Goal: Check status: Check status

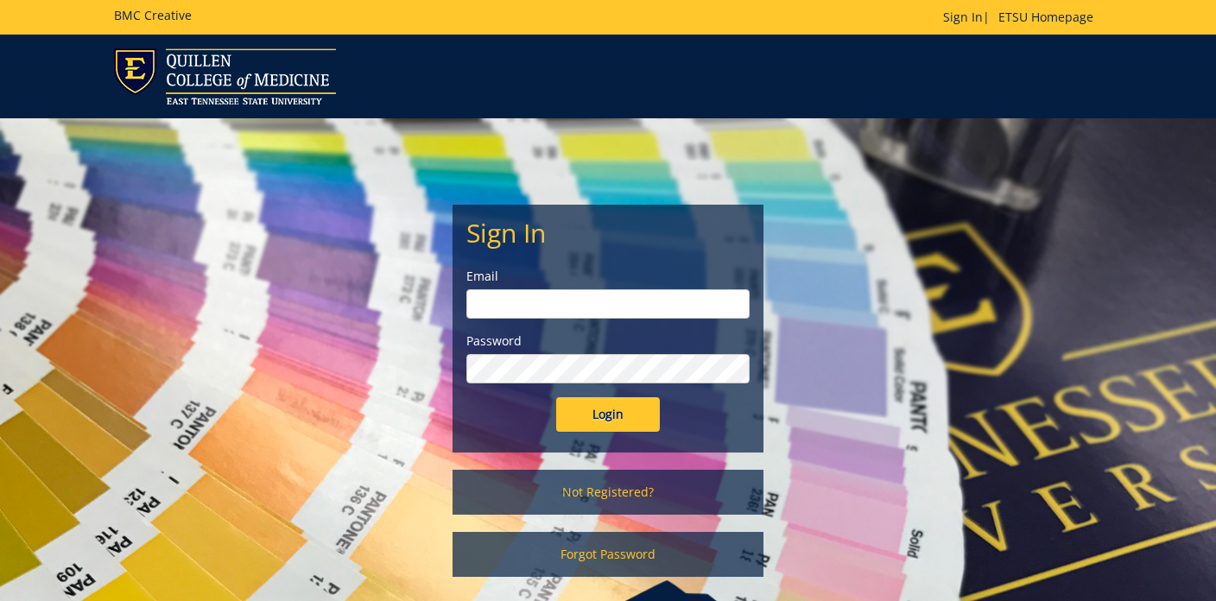
type input "[EMAIL_ADDRESS][DOMAIN_NAME]"
click at [16, 278] on div "Sign In Email waldenrr@etsu.edu Password Login Not Registered? Forgot Password" at bounding box center [608, 377] width 1216 height 518
click at [586, 402] on input "Login" at bounding box center [608, 414] width 104 height 35
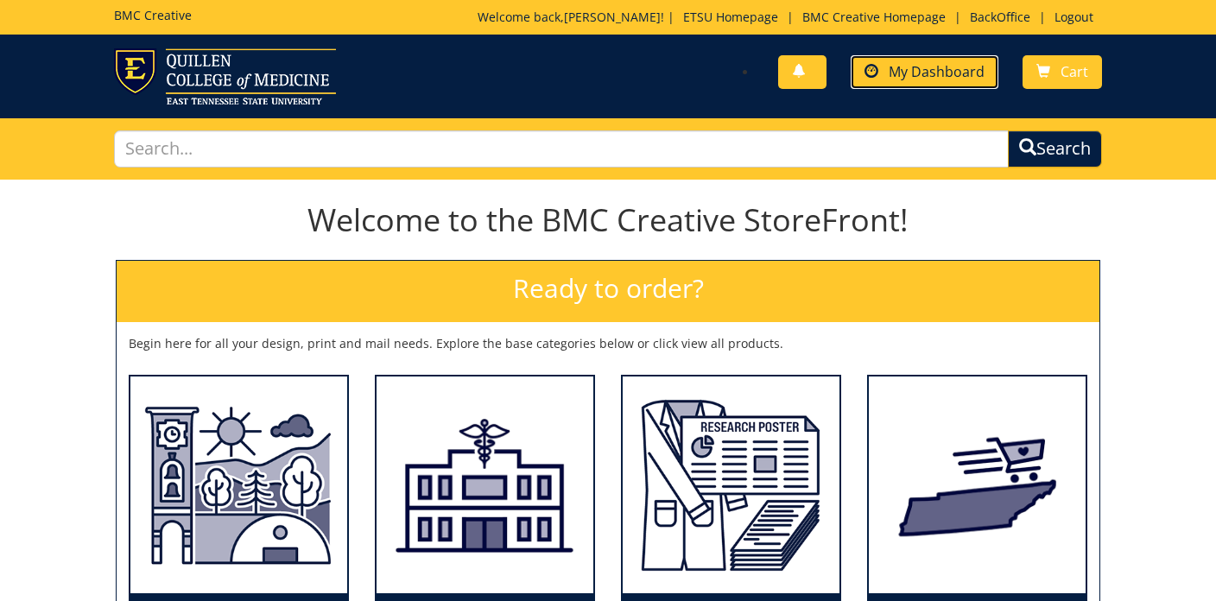
click at [985, 67] on span "My Dashboard" at bounding box center [937, 71] width 96 height 19
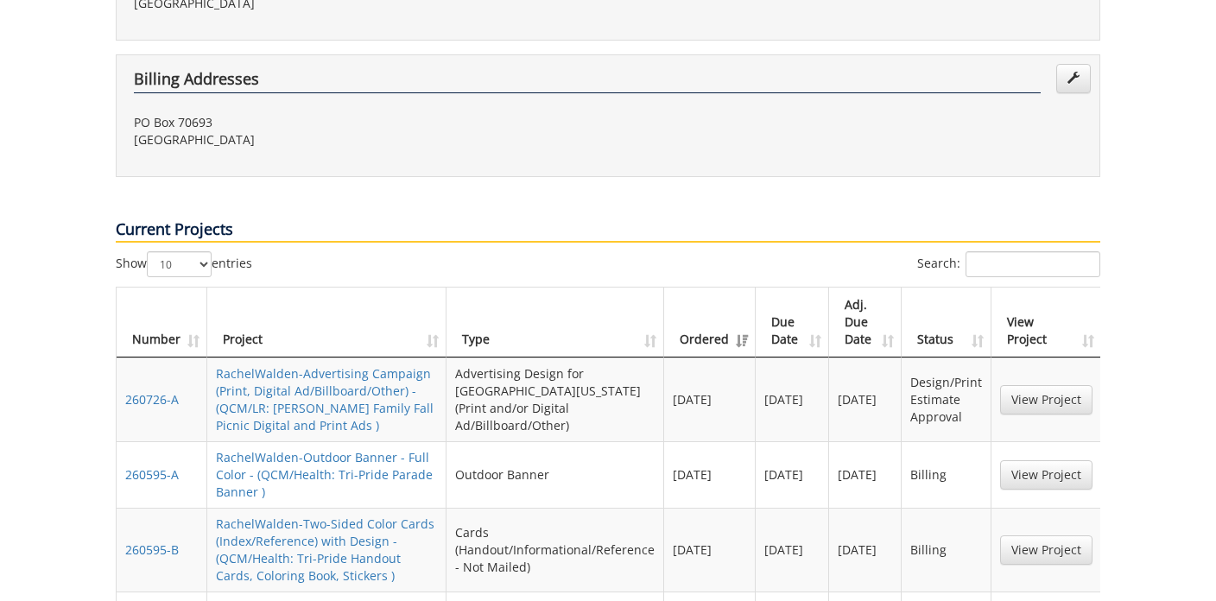
scroll to position [691, 0]
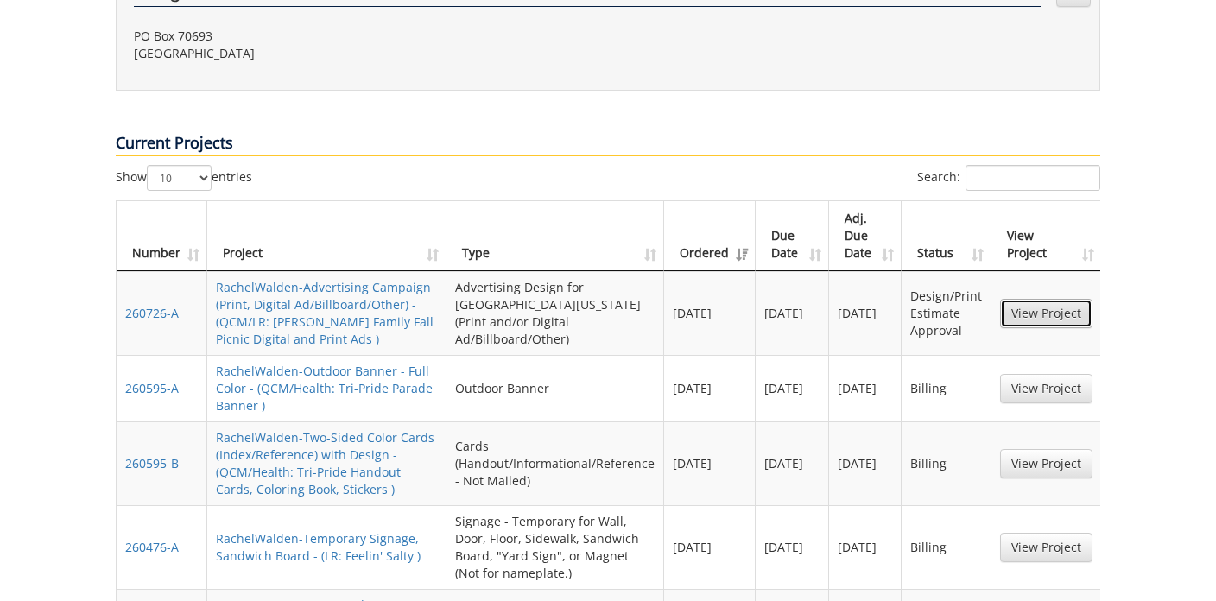
click at [1037, 299] on link "View Project" at bounding box center [1046, 313] width 92 height 29
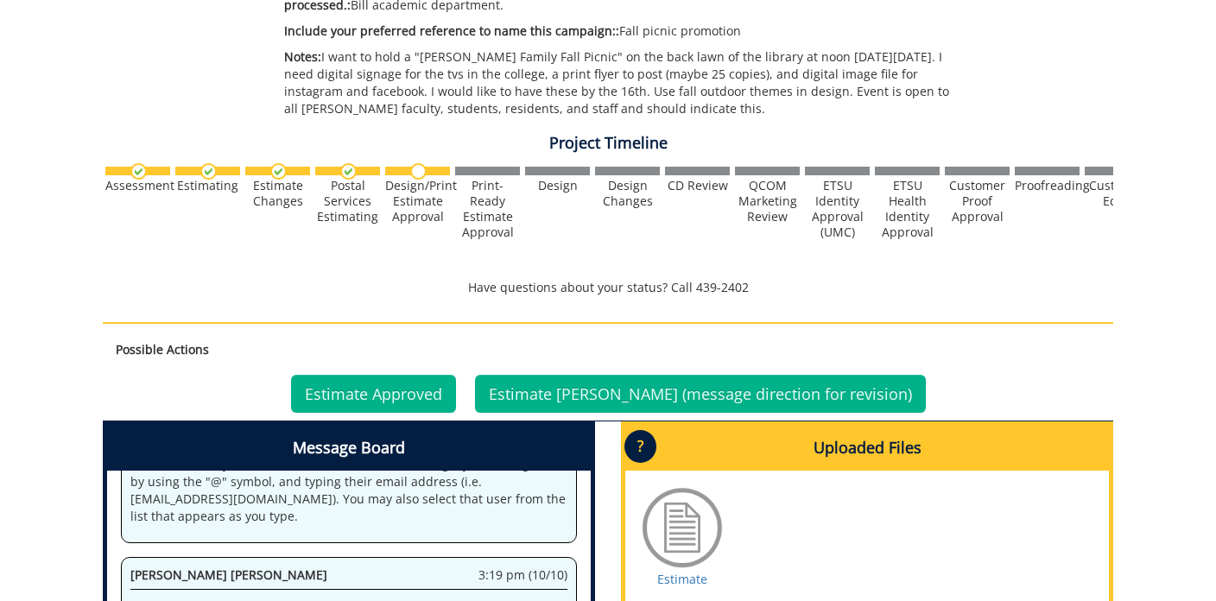
scroll to position [864, 0]
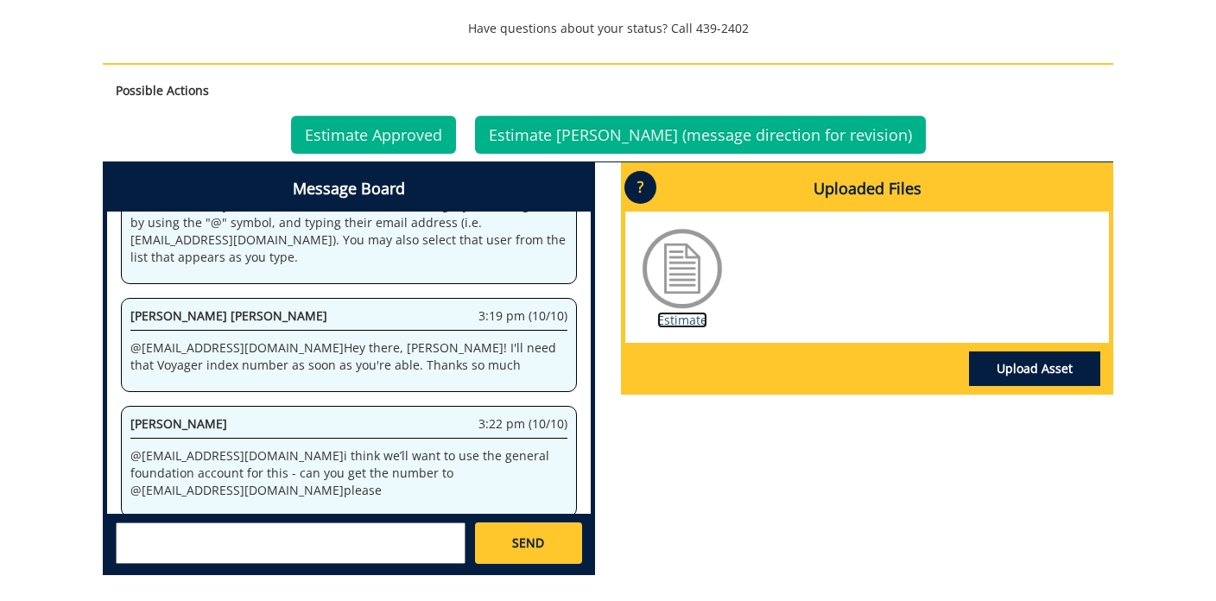
click at [697, 320] on link "Estimate" at bounding box center [682, 320] width 50 height 16
click at [456, 130] on link "Estimate Approved" at bounding box center [373, 135] width 165 height 38
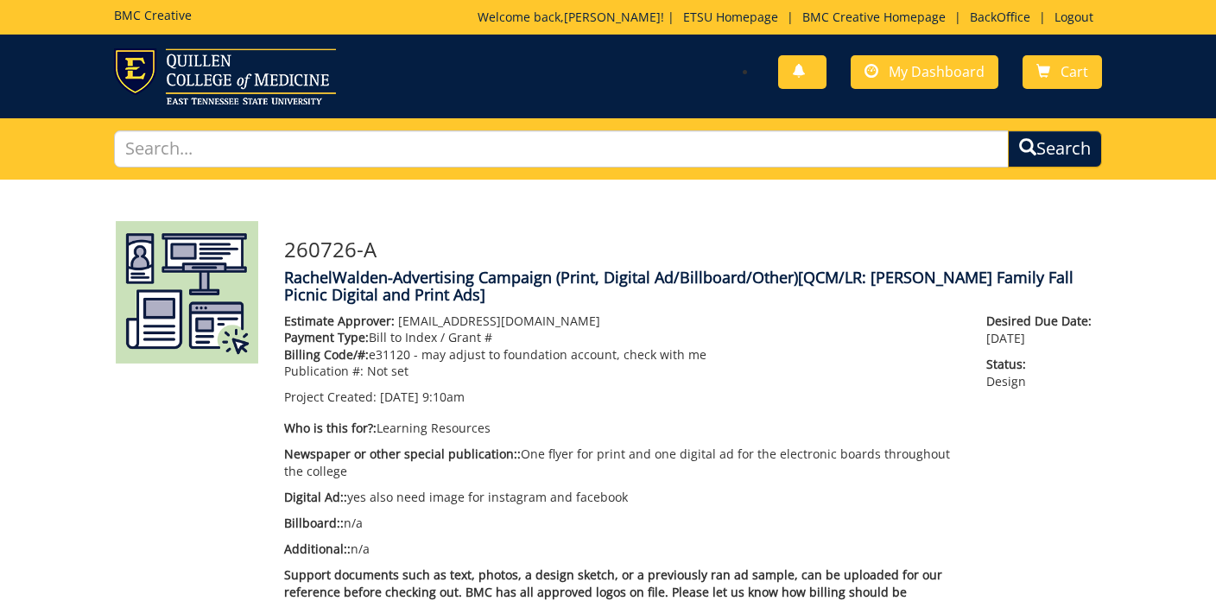
scroll to position [87, 0]
